Goal: Task Accomplishment & Management: Manage account settings

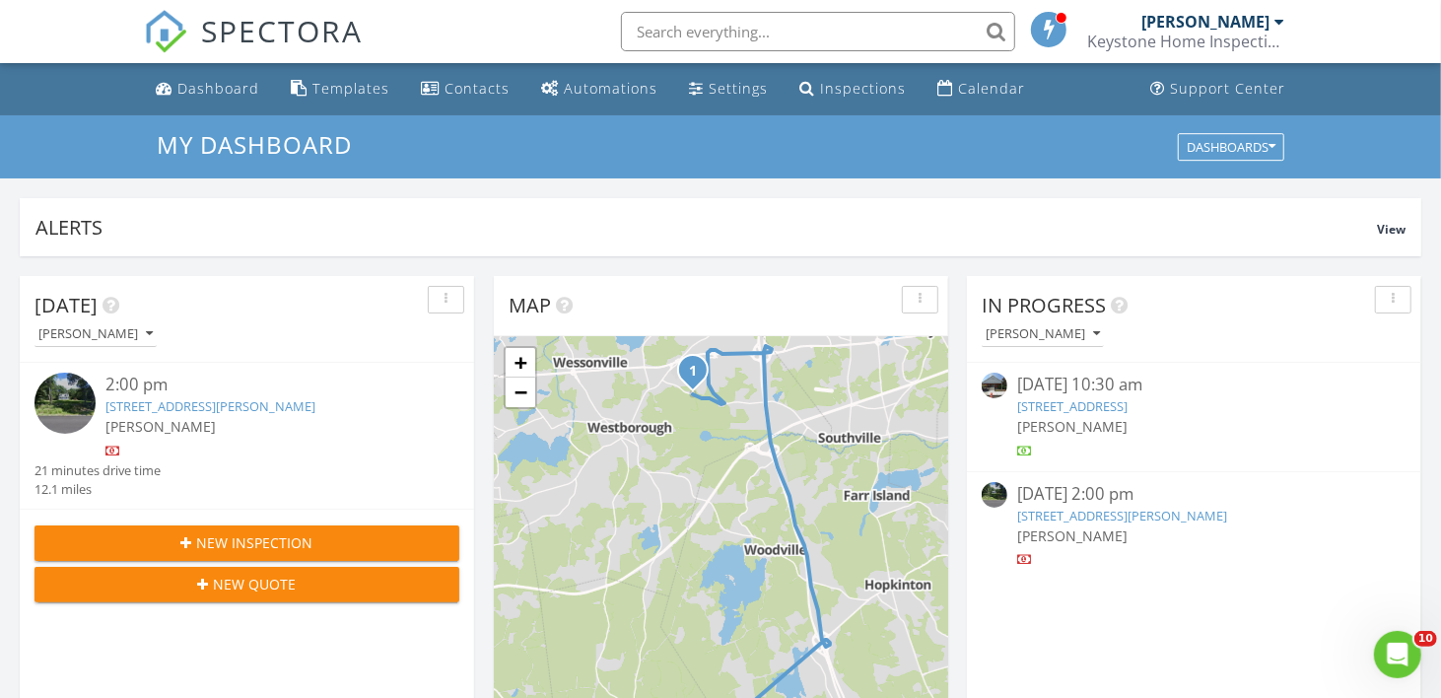
click at [1388, 301] on div "button" at bounding box center [1393, 300] width 19 height 14
click at [1240, 325] on div "[PERSON_NAME]" at bounding box center [1202, 333] width 440 height 27
click at [234, 400] on link "46 Flanders Rd, Westborough, MA 01581" at bounding box center [210, 406] width 210 height 18
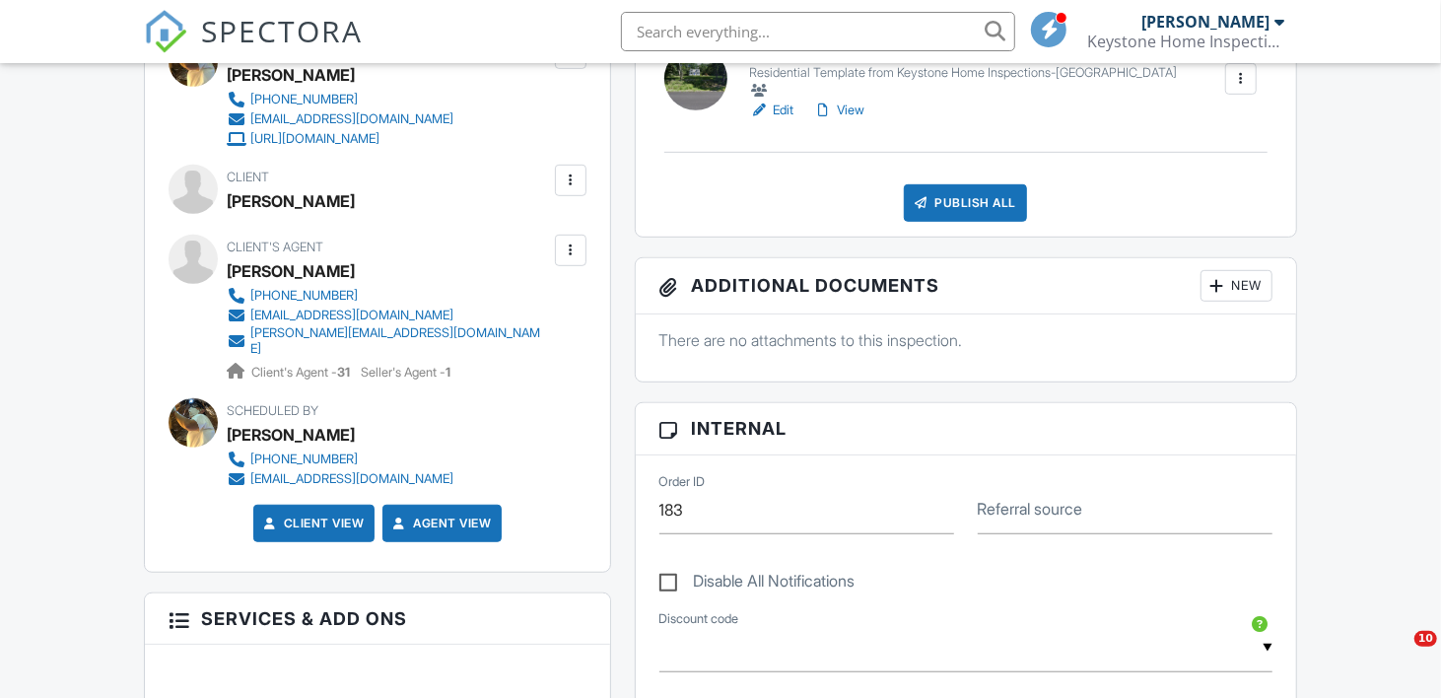
scroll to position [629, 0]
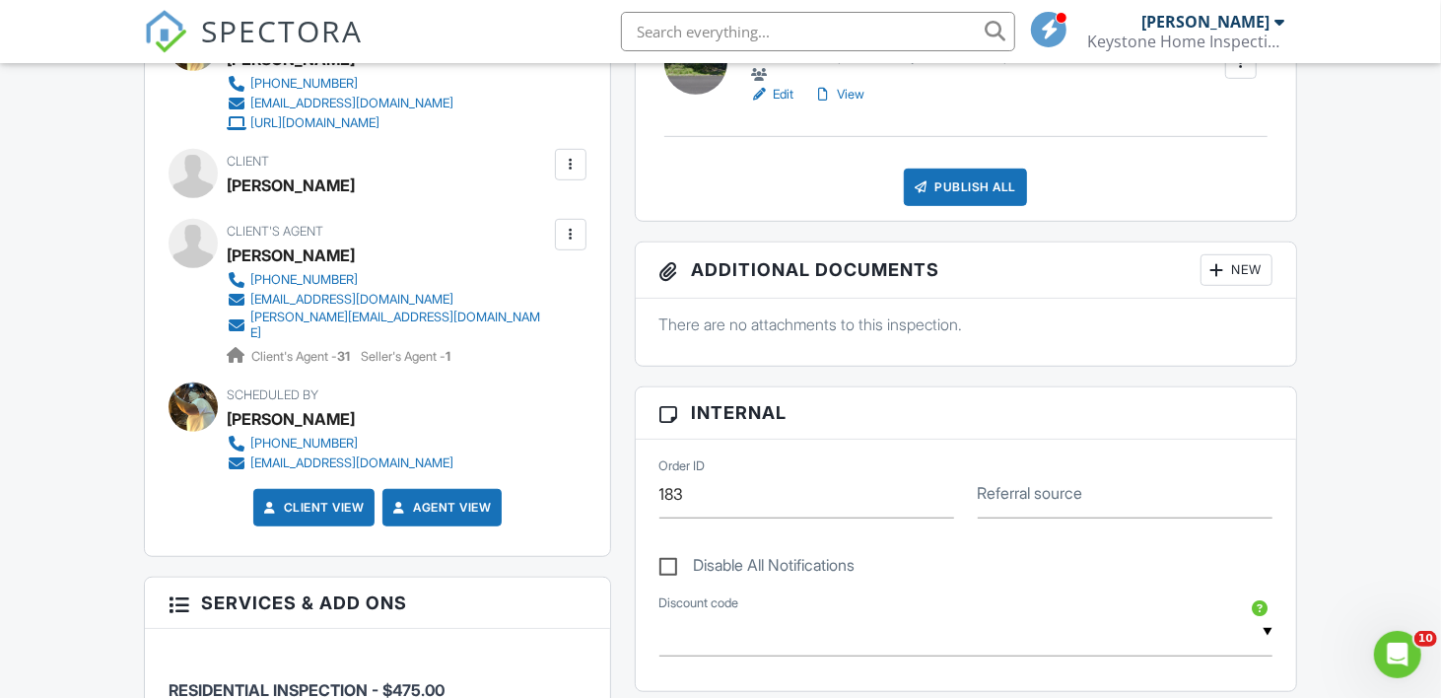
click at [571, 179] on div "Client PAM SMITH Edit Remove" at bounding box center [377, 176] width 417 height 54
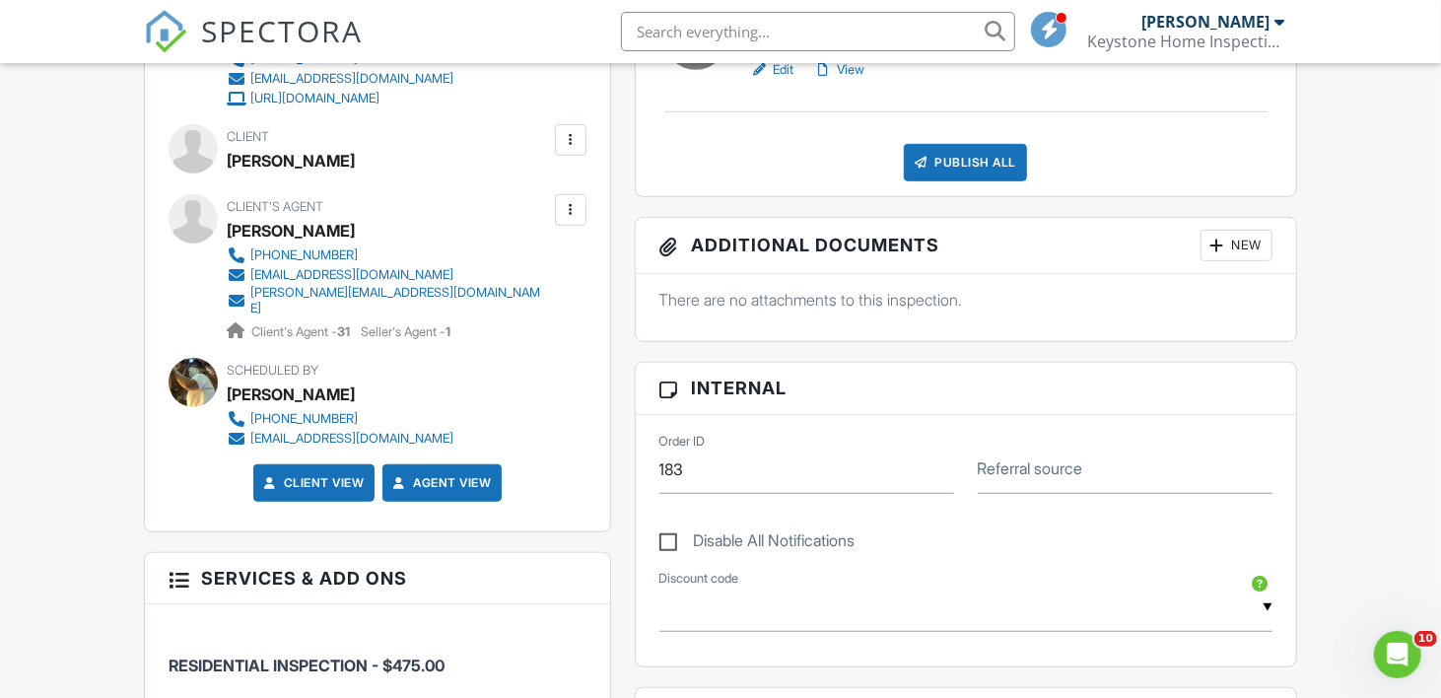
click at [564, 137] on div at bounding box center [571, 140] width 20 height 20
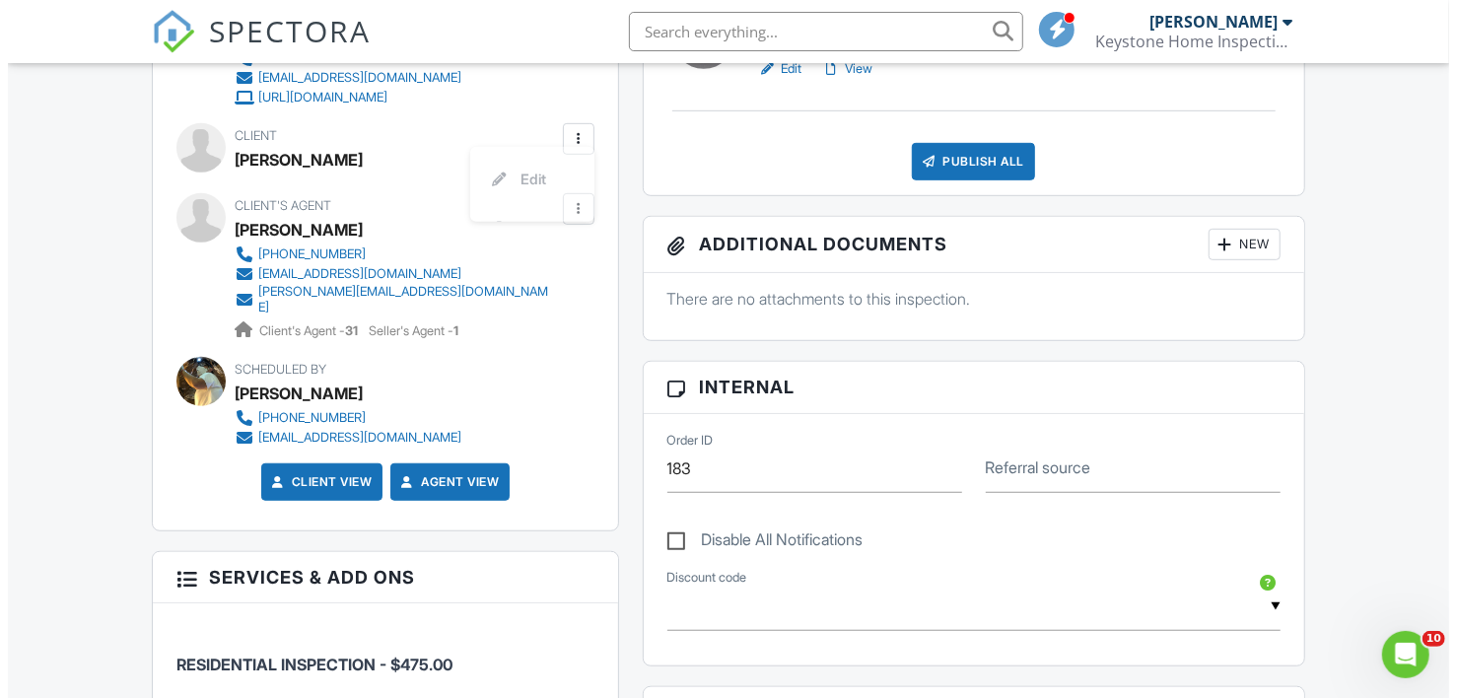
scroll to position [654, 0]
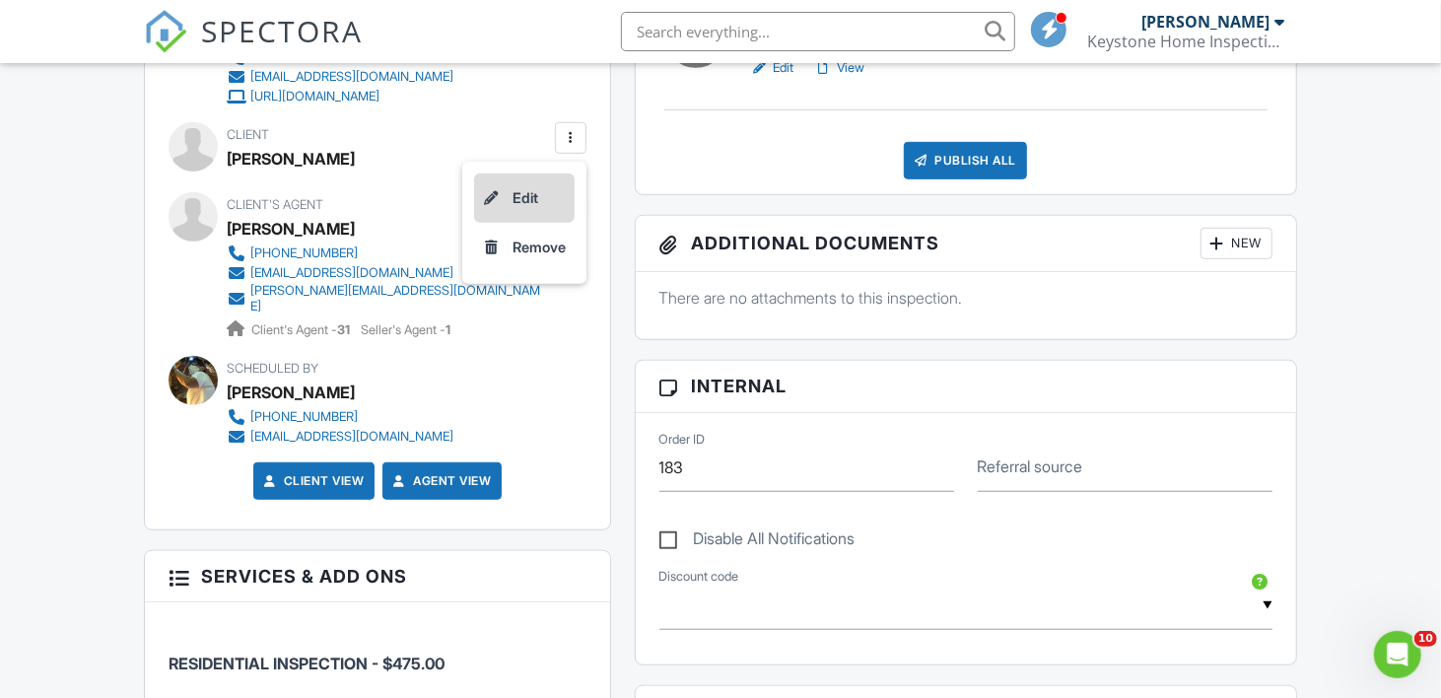
click at [521, 197] on li "Edit" at bounding box center [524, 197] width 101 height 49
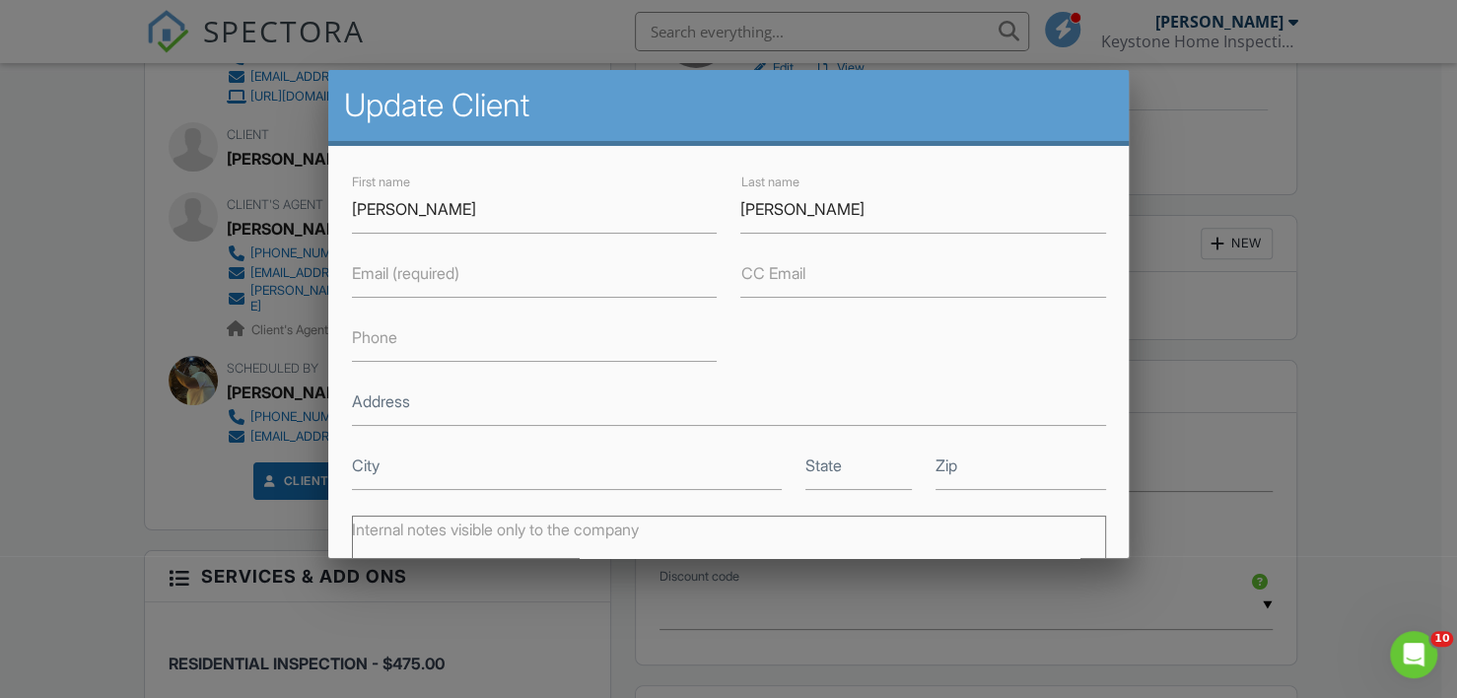
click at [449, 278] on label "Email (required)" at bounding box center [405, 273] width 107 height 22
click at [449, 278] on input "Email (required)" at bounding box center [534, 273] width 365 height 48
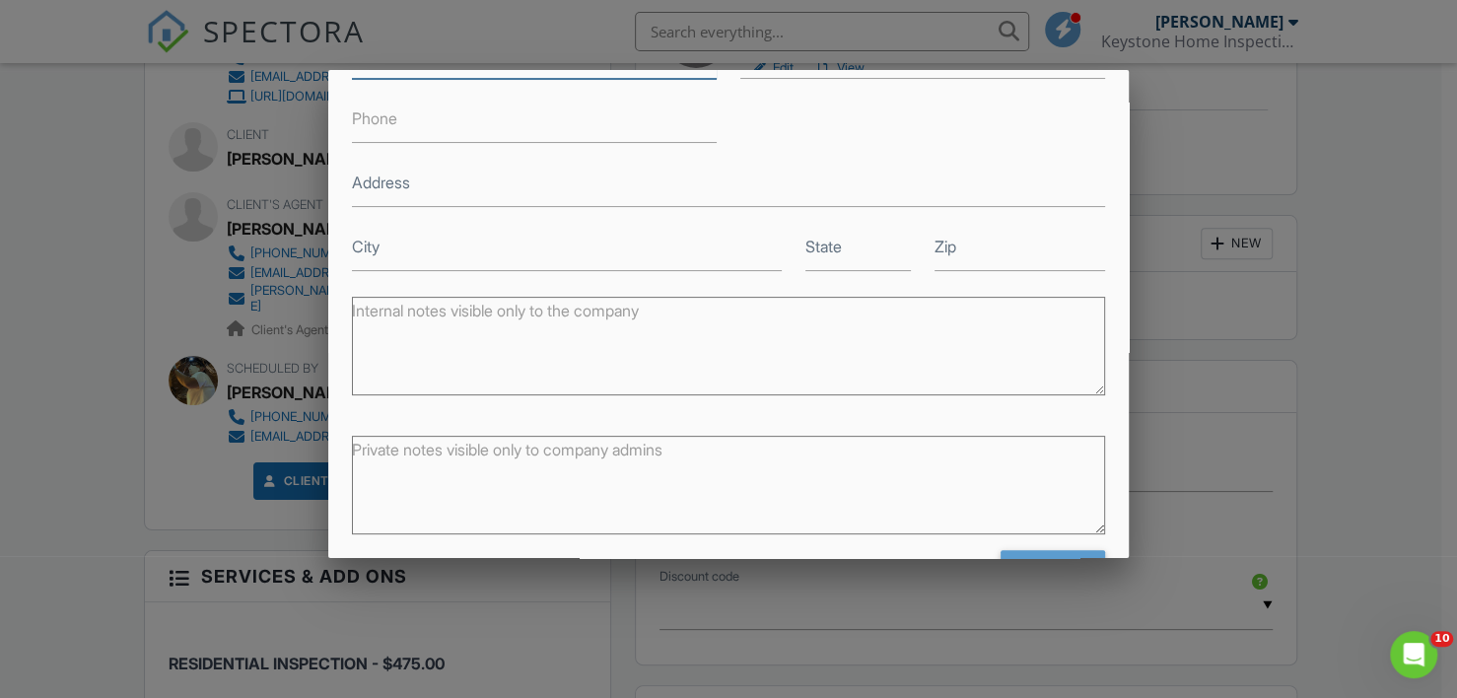
scroll to position [282, 0]
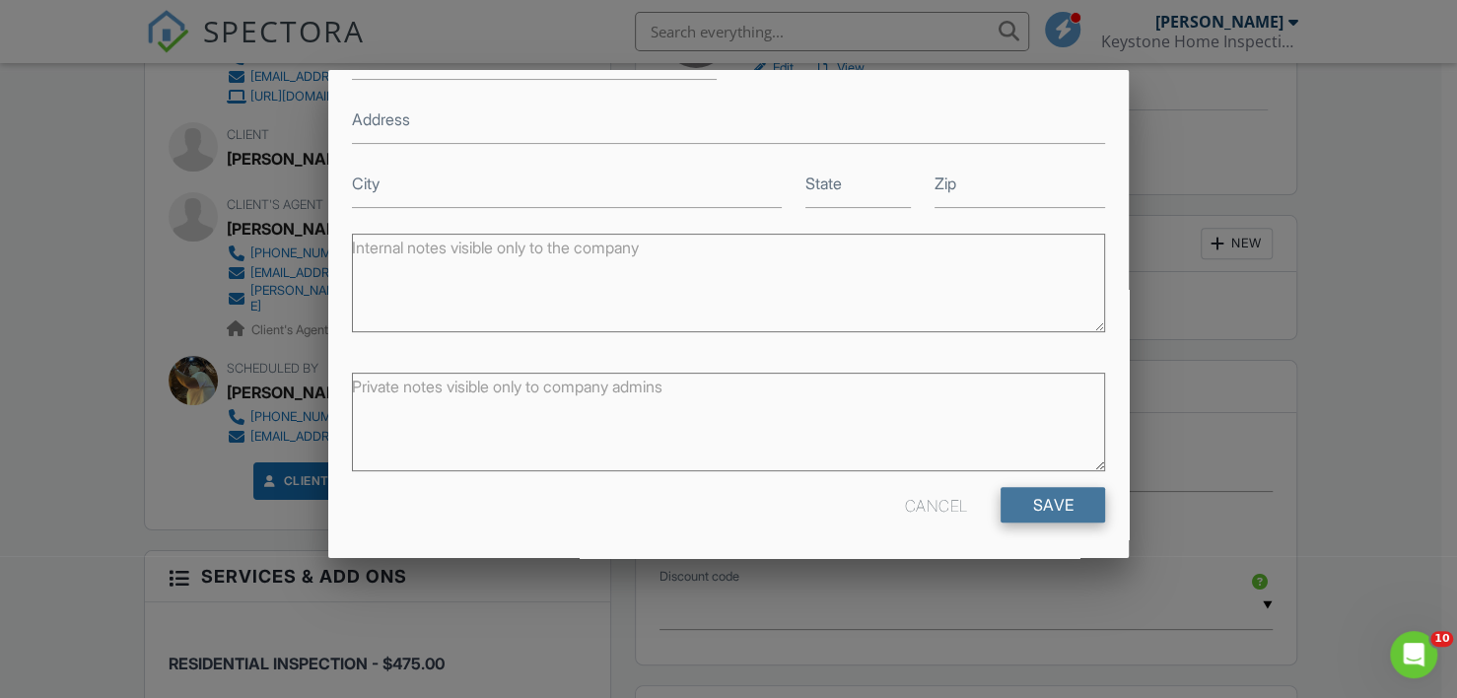
type input "PAMSMITH1137@GMAIL.COM"
click at [1034, 500] on input "Save" at bounding box center [1052, 504] width 104 height 35
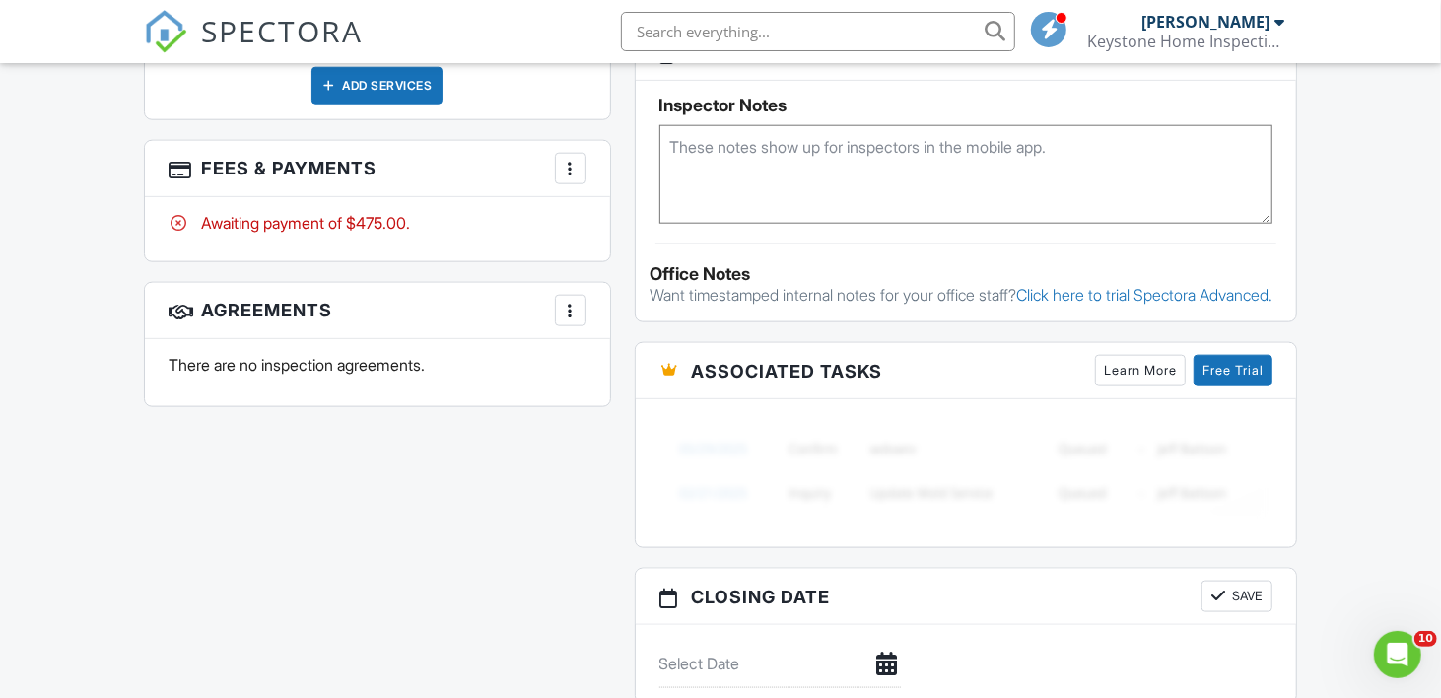
scroll to position [1313, 0]
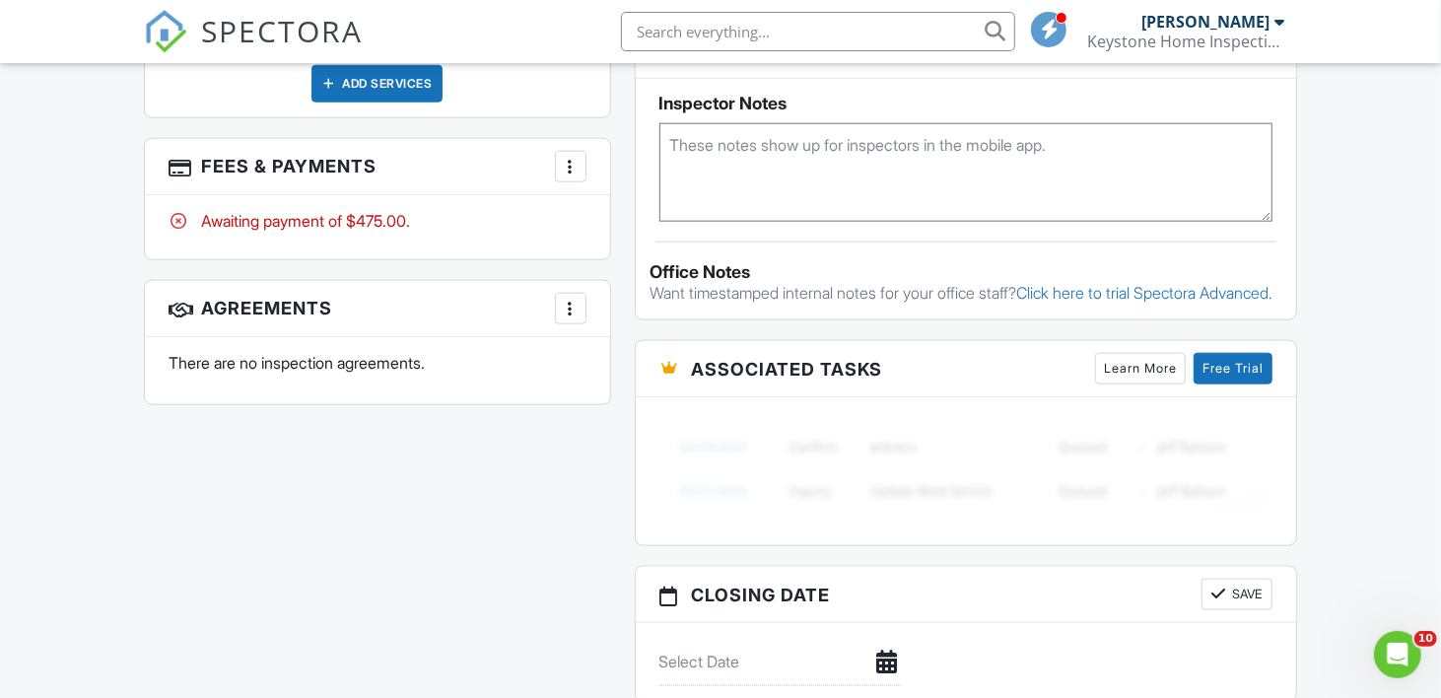
click at [568, 157] on div at bounding box center [571, 167] width 20 height 20
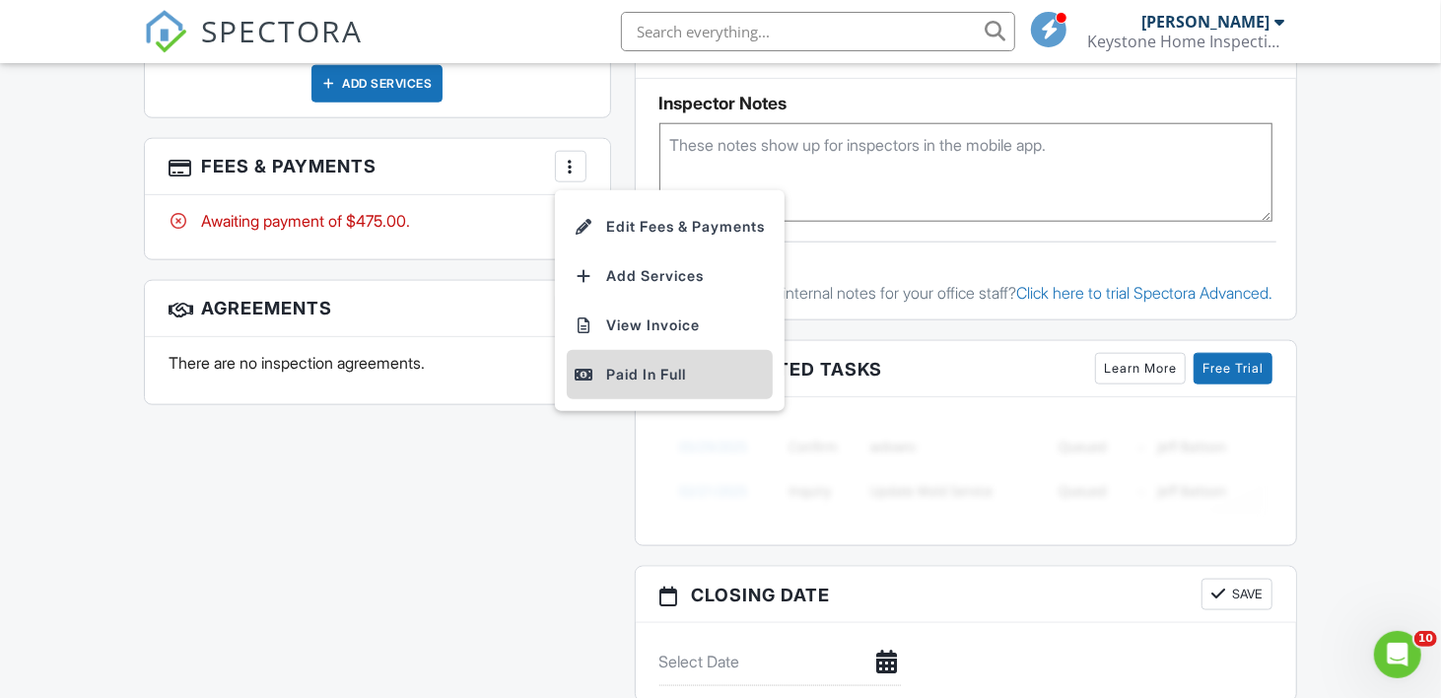
click at [605, 363] on div "Paid In Full" at bounding box center [670, 375] width 190 height 24
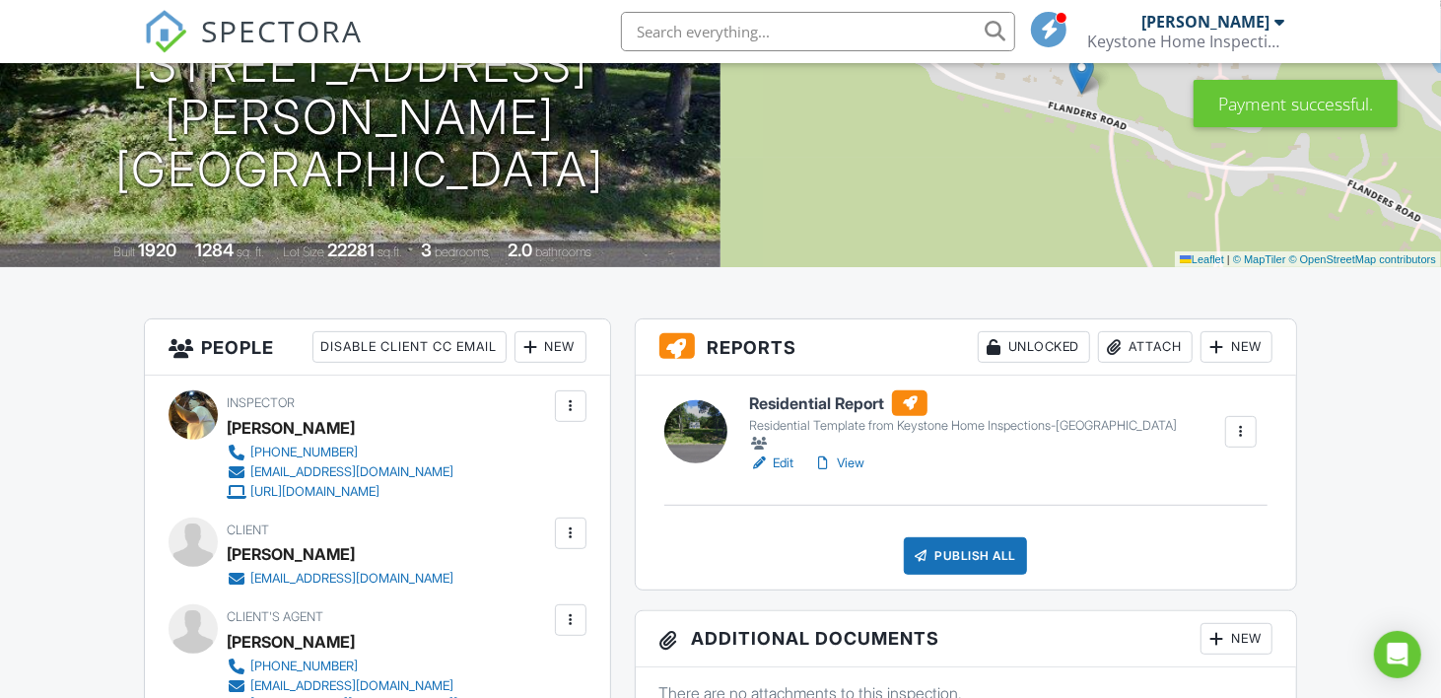
scroll to position [259, 0]
click at [780, 455] on link "Edit" at bounding box center [771, 463] width 44 height 20
